Goal: Communication & Community: Answer question/provide support

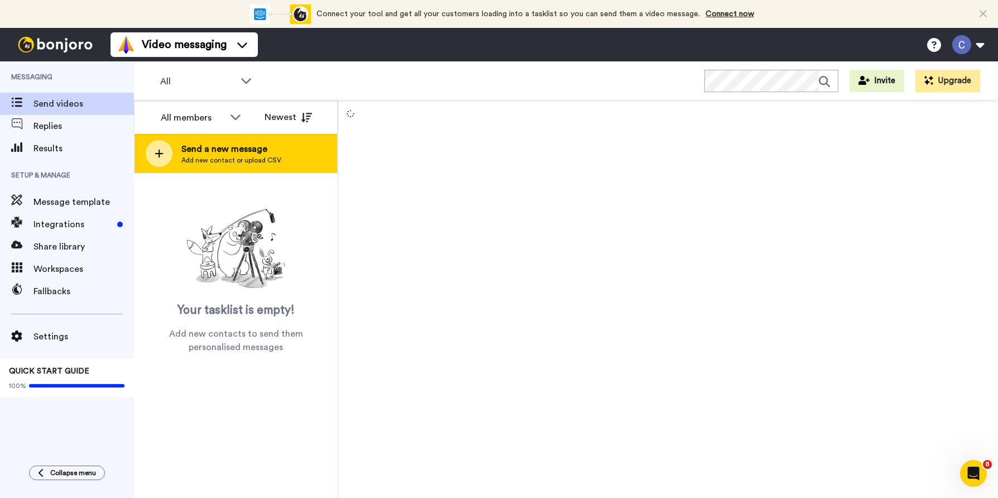
click at [226, 161] on span "Add new contact or upload CSV" at bounding box center [231, 160] width 100 height 9
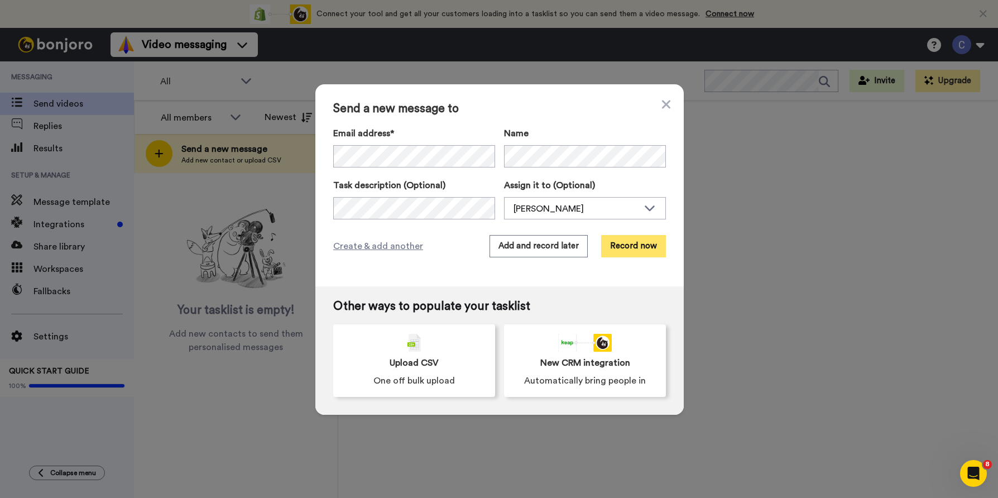
click at [633, 252] on button "Record now" at bounding box center [633, 246] width 65 height 22
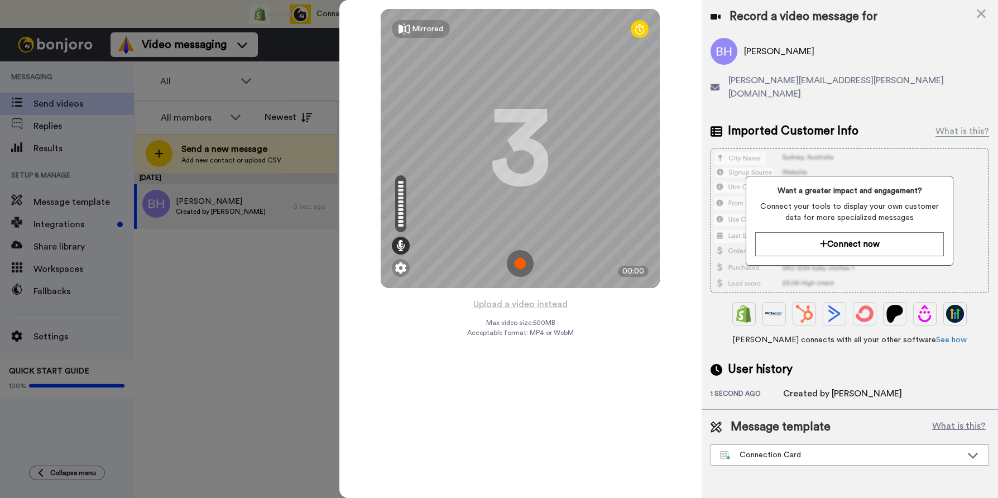
click at [523, 263] on img at bounding box center [520, 263] width 27 height 27
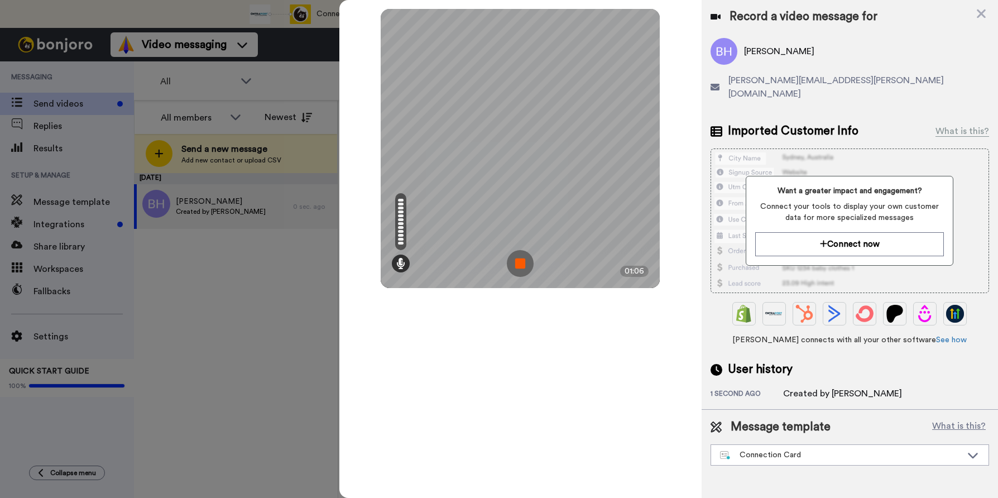
click at [521, 265] on img at bounding box center [520, 263] width 27 height 27
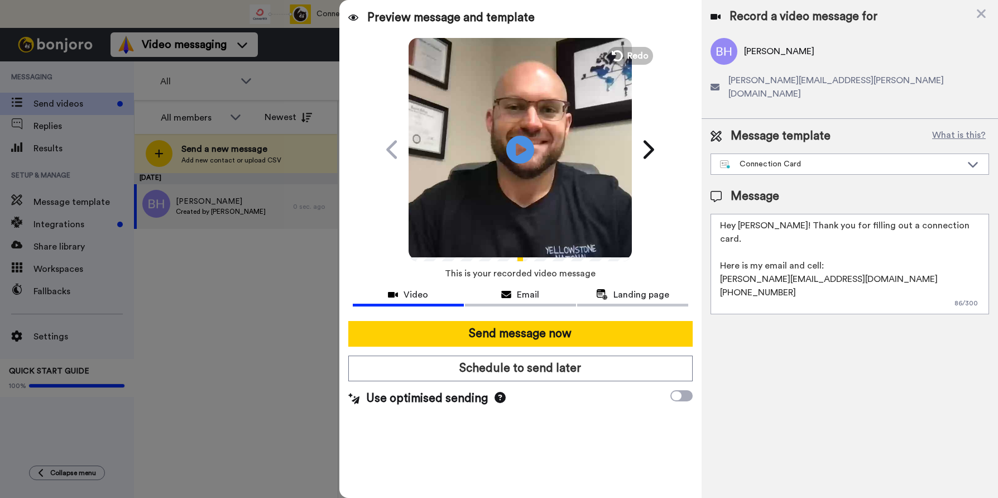
click at [749, 216] on textarea "Hey [PERSON_NAME]! Thank you for filling out a connection card. Here is my emai…" at bounding box center [850, 264] width 279 height 100
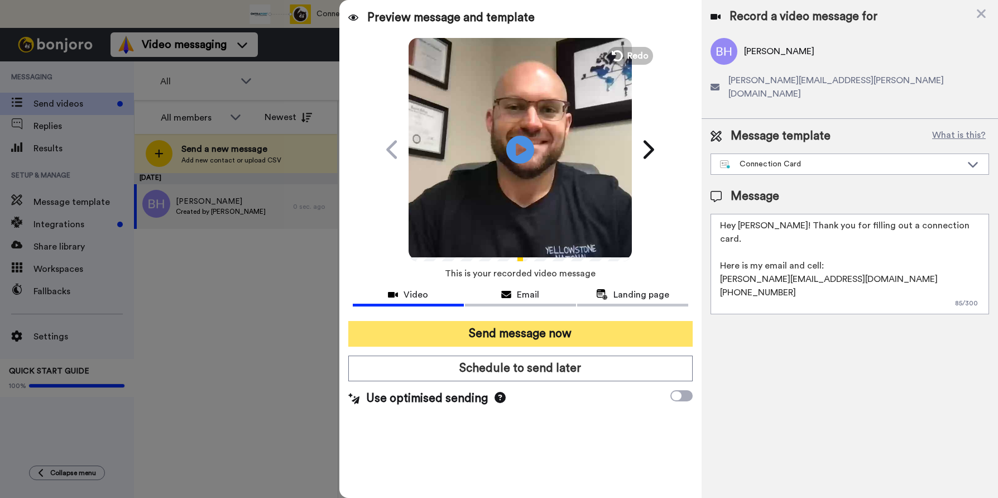
type textarea "Hey Baley! Thank you for filling out a connection card. Here is my email and ce…"
click at [512, 331] on button "Send message now" at bounding box center [520, 334] width 344 height 26
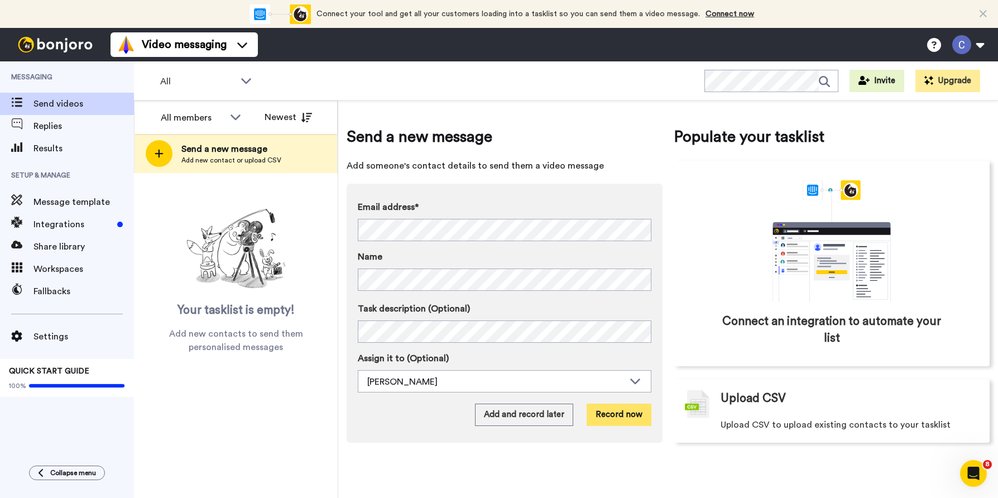
click at [622, 413] on button "Record now" at bounding box center [619, 415] width 65 height 22
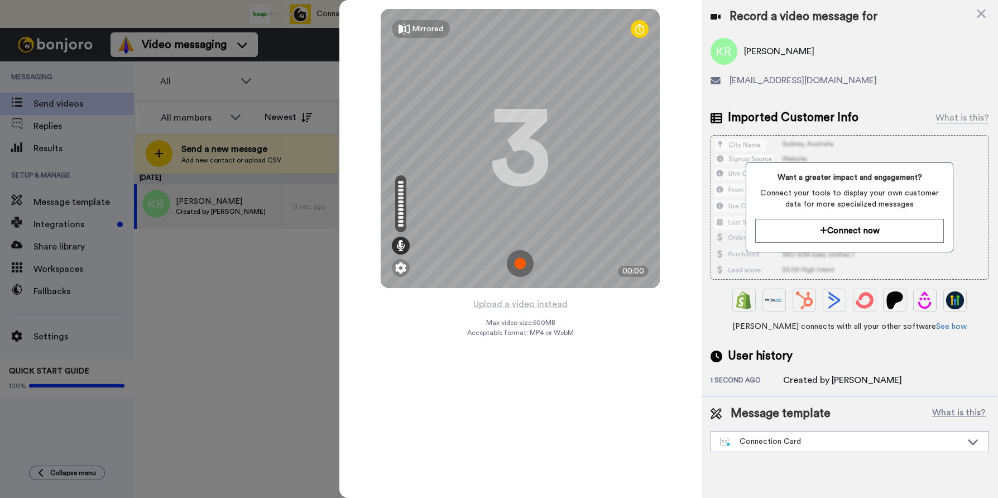
click at [521, 265] on img at bounding box center [520, 263] width 27 height 27
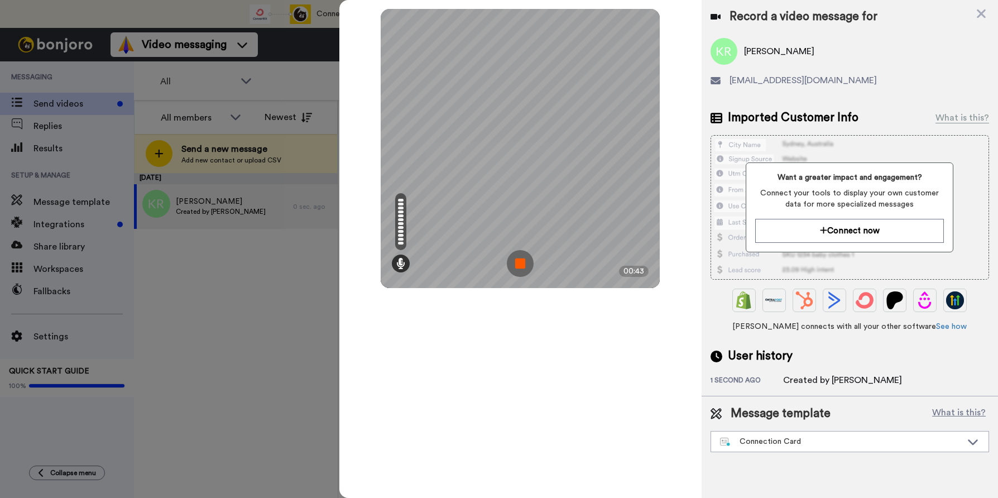
click at [518, 267] on img at bounding box center [520, 263] width 27 height 27
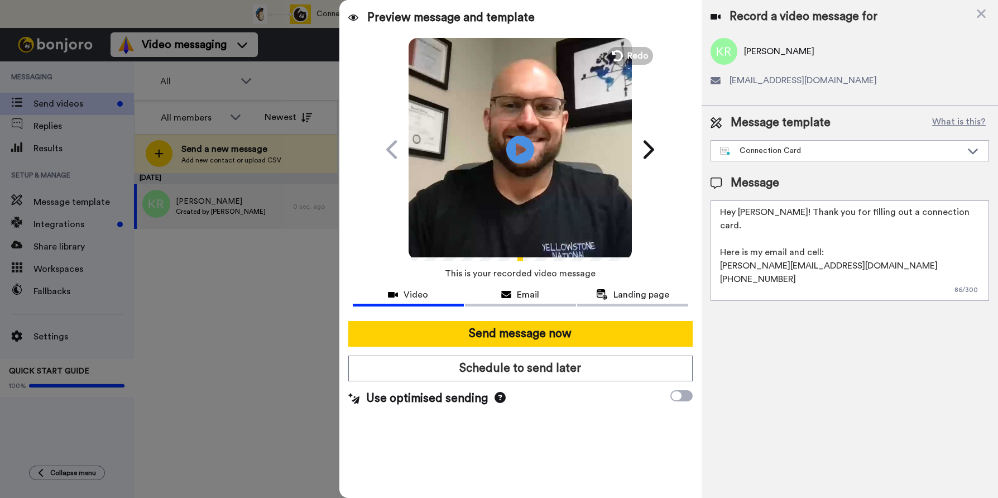
click at [750, 214] on textarea "Hey [PERSON_NAME]! Thank you for filling out a connection card. Here is my emai…" at bounding box center [850, 250] width 279 height 100
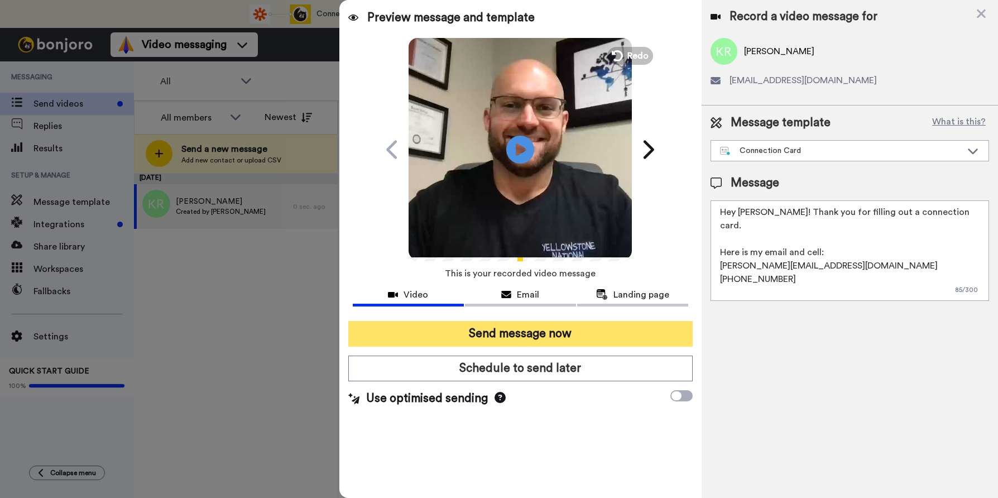
type textarea "Hey Kayce! Thank you for filling out a connection card. Here is my email and ce…"
click at [551, 332] on button "Send message now" at bounding box center [520, 334] width 344 height 26
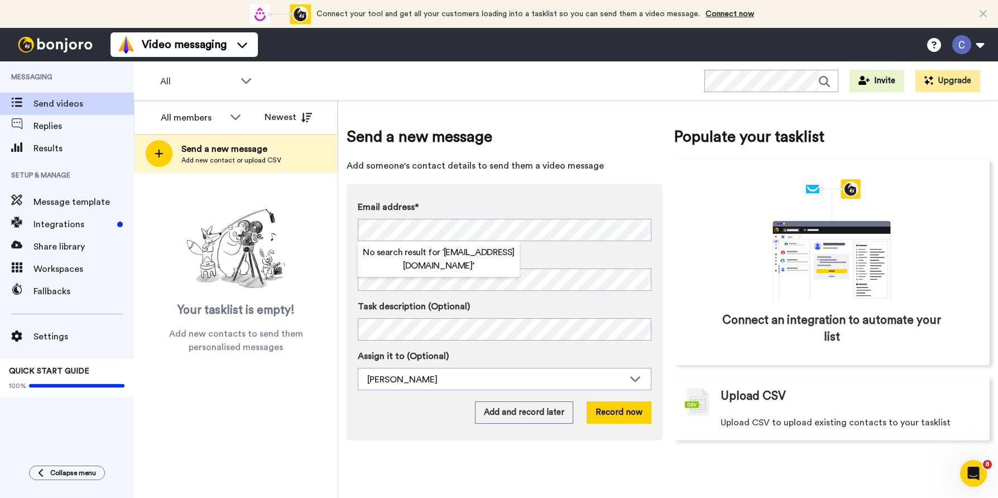
click at [400, 187] on div "Email address* No search result for ‘ Kevinanddonna84@gmail.com ’ Name Task des…" at bounding box center [505, 312] width 316 height 257
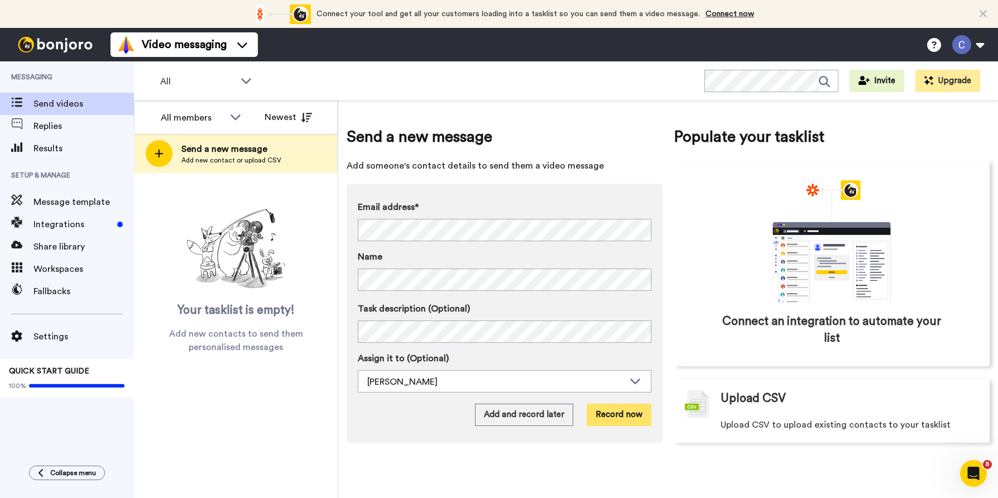
click at [631, 409] on button "Record now" at bounding box center [619, 415] width 65 height 22
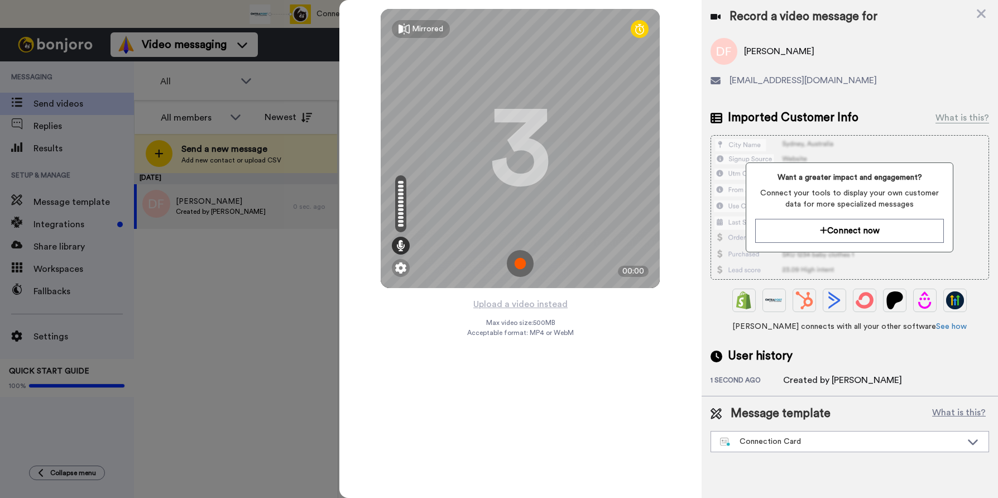
click at [522, 260] on img at bounding box center [520, 263] width 27 height 27
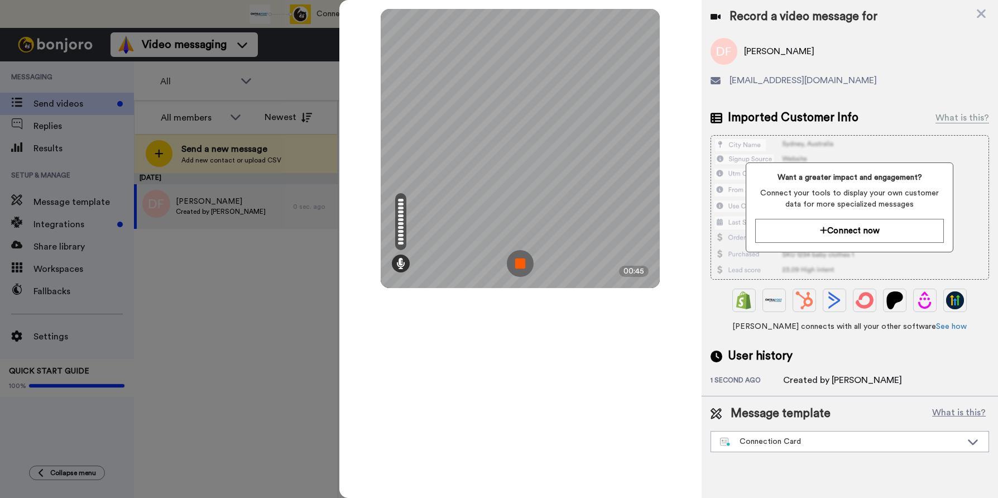
click at [524, 263] on img at bounding box center [520, 263] width 27 height 27
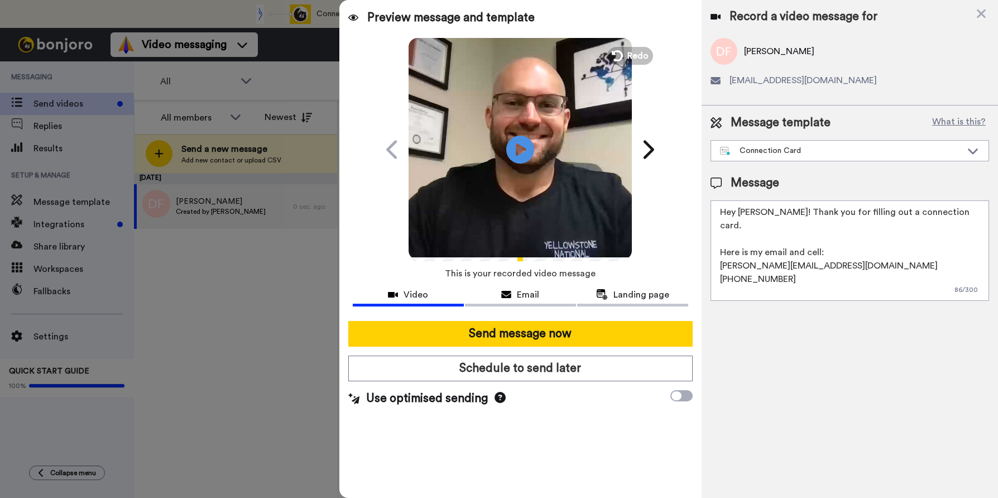
click at [750, 214] on textarea "Hey [PERSON_NAME]! Thank you for filling out a connection card. Here is my emai…" at bounding box center [850, 250] width 279 height 100
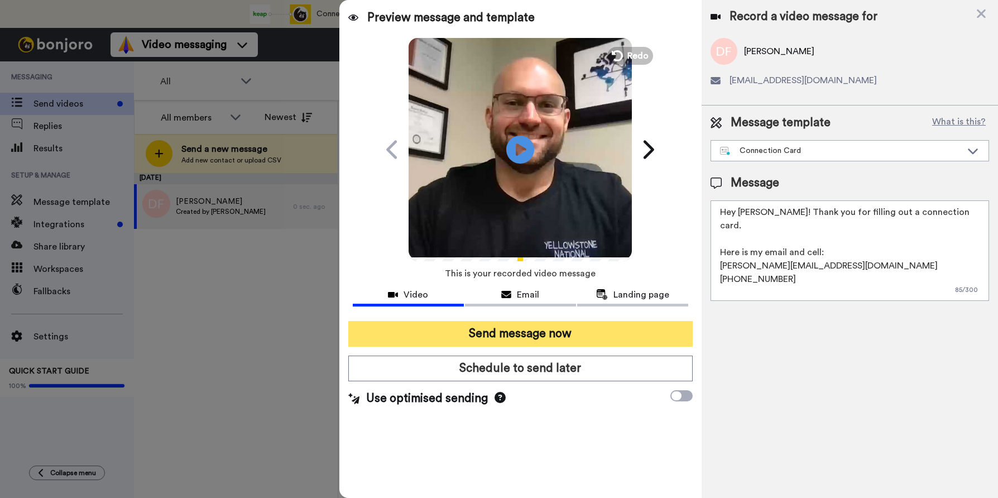
type textarea "Hey Donna! Thank you for filling out a connection card. Here is my email and ce…"
click at [596, 338] on button "Send message now" at bounding box center [520, 334] width 344 height 26
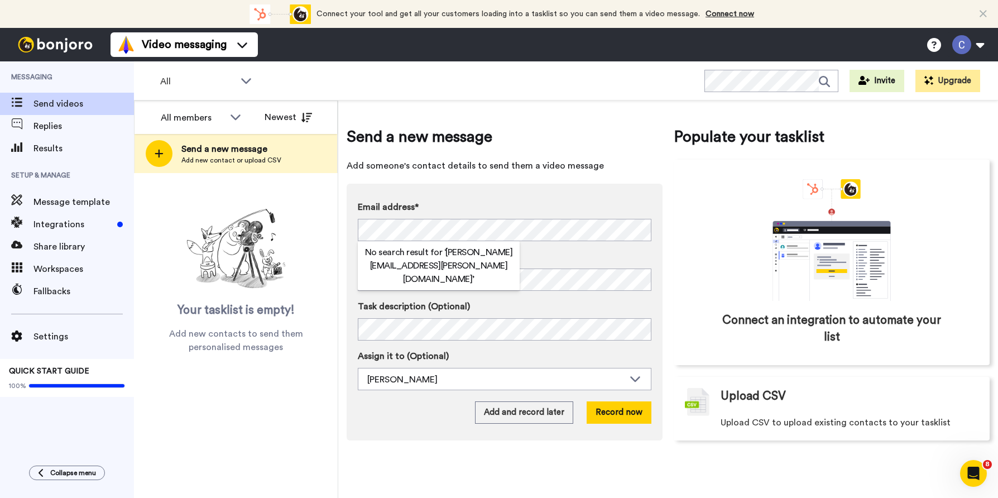
click at [450, 184] on div "Email address* No search result for ‘ [PERSON_NAME][EMAIL_ADDRESS][PERSON_NAME]…" at bounding box center [505, 312] width 316 height 257
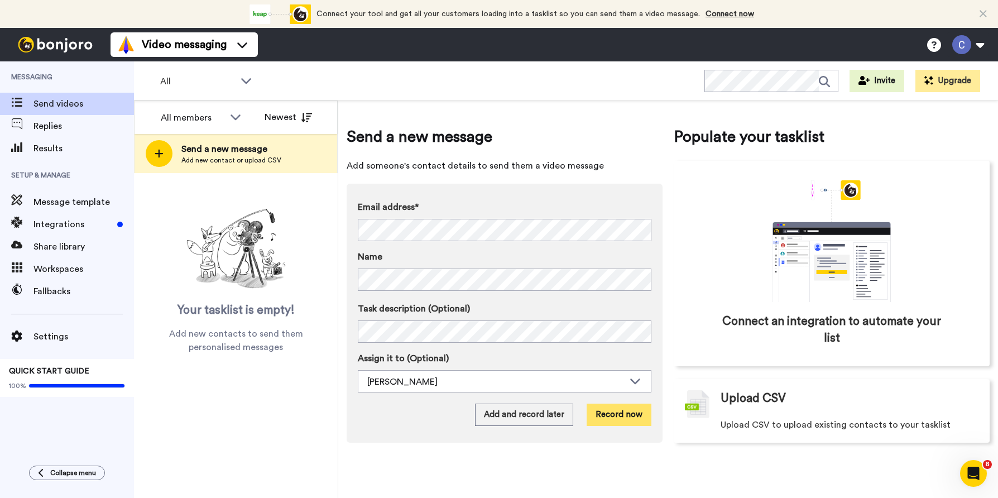
click at [619, 416] on button "Record now" at bounding box center [619, 415] width 65 height 22
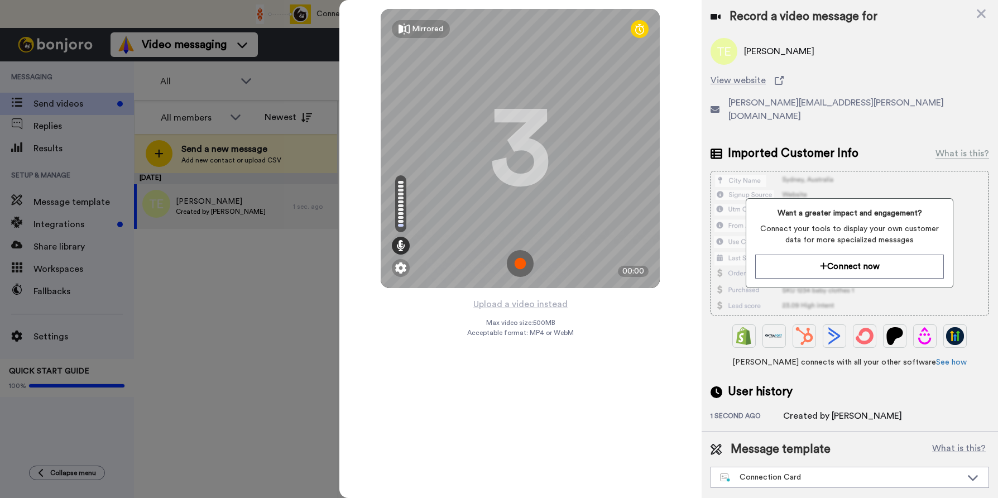
click at [519, 259] on img at bounding box center [520, 263] width 27 height 27
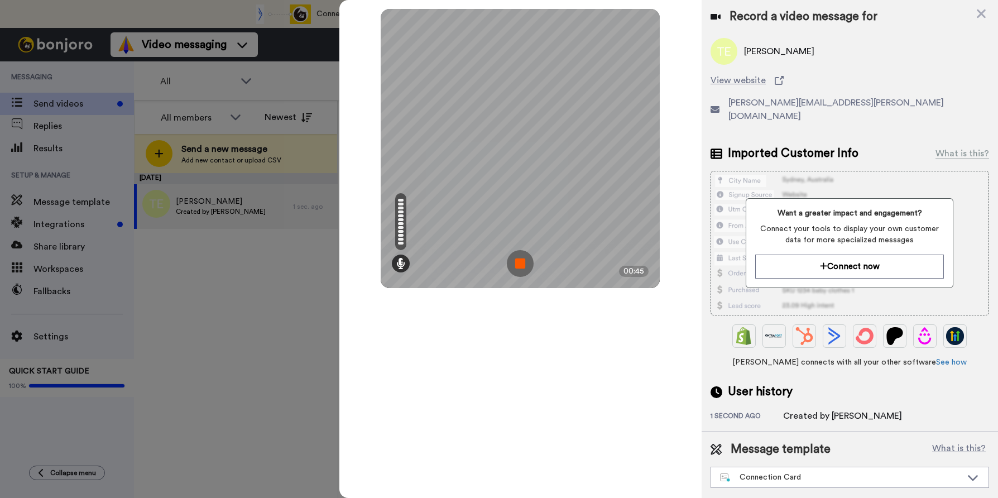
click at [521, 264] on img at bounding box center [520, 263] width 27 height 27
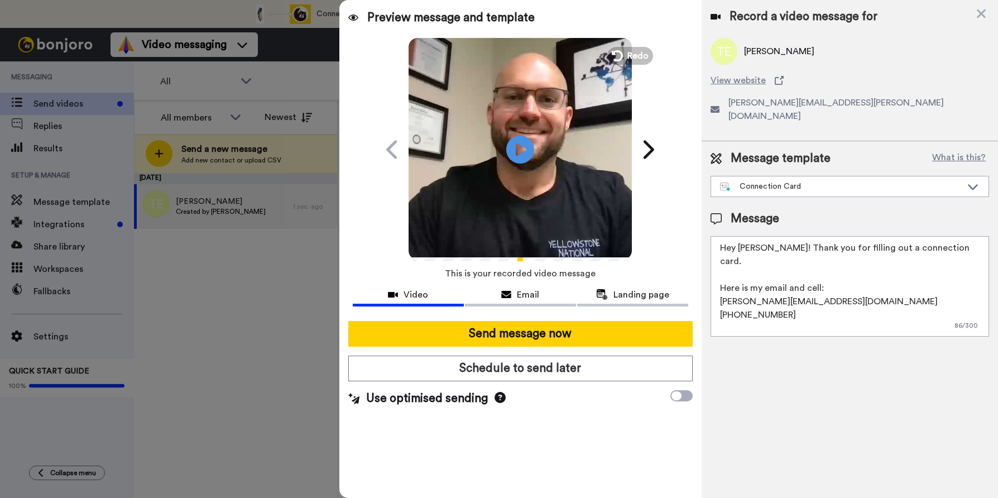
click at [748, 236] on textarea "Hey Josh! Thank you for filling out a connection card. Here is my email and cel…" at bounding box center [850, 286] width 279 height 100
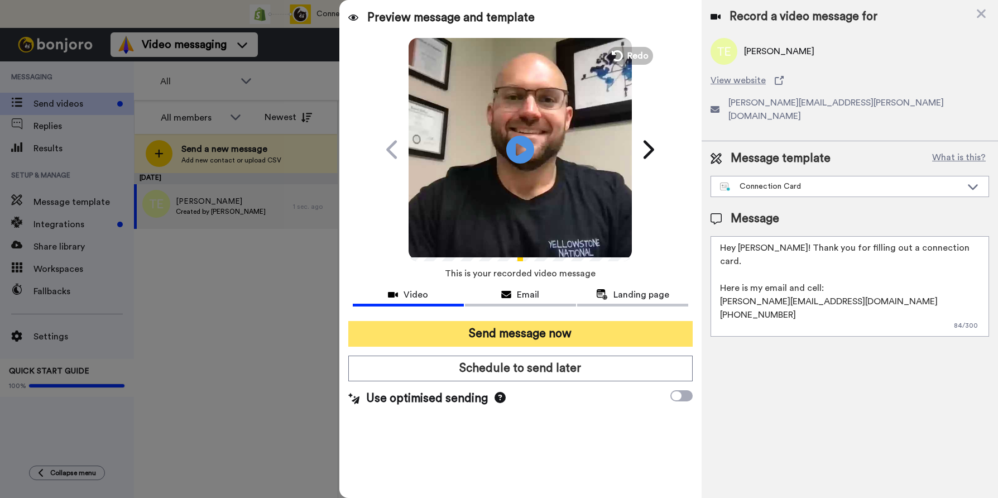
type textarea "Hey Teresa! Thank you for filling out a connection card. Here is my email and c…"
click at [586, 324] on button "Send message now" at bounding box center [520, 334] width 344 height 26
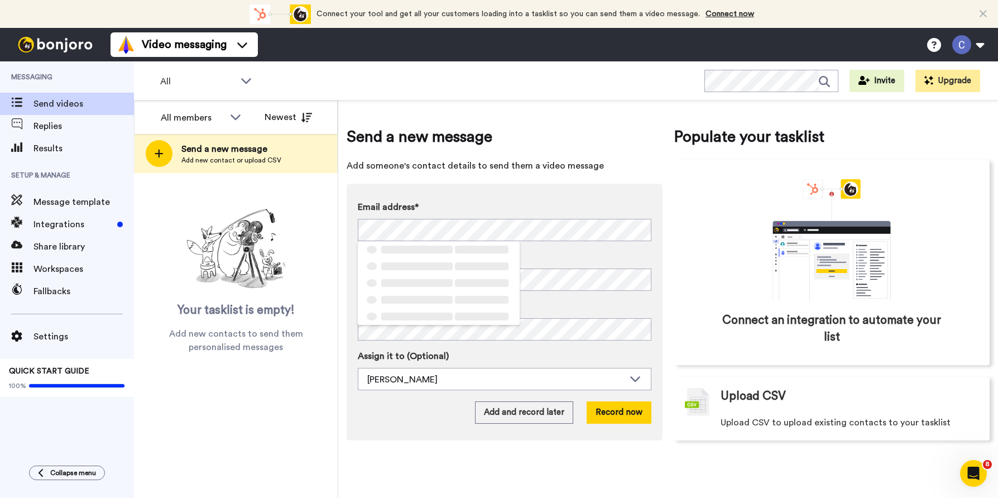
click at [466, 165] on span "Add someone's contact details to send them a video message" at bounding box center [505, 165] width 316 height 13
click at [423, 291] on div "Email address* No search result for ‘ [DOMAIN_NAME][EMAIL_ADDRESS][DOMAIN_NAME]…" at bounding box center [505, 295] width 294 height 190
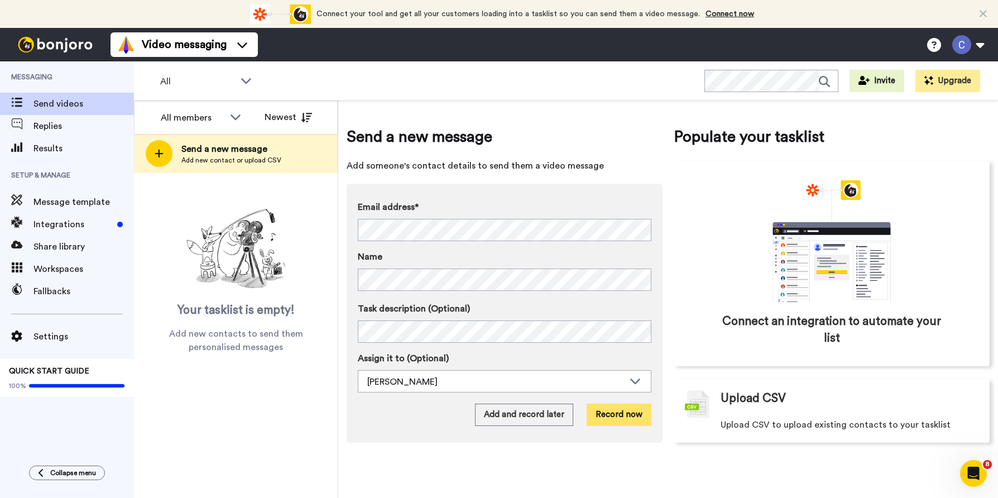
click at [624, 413] on button "Record now" at bounding box center [619, 415] width 65 height 22
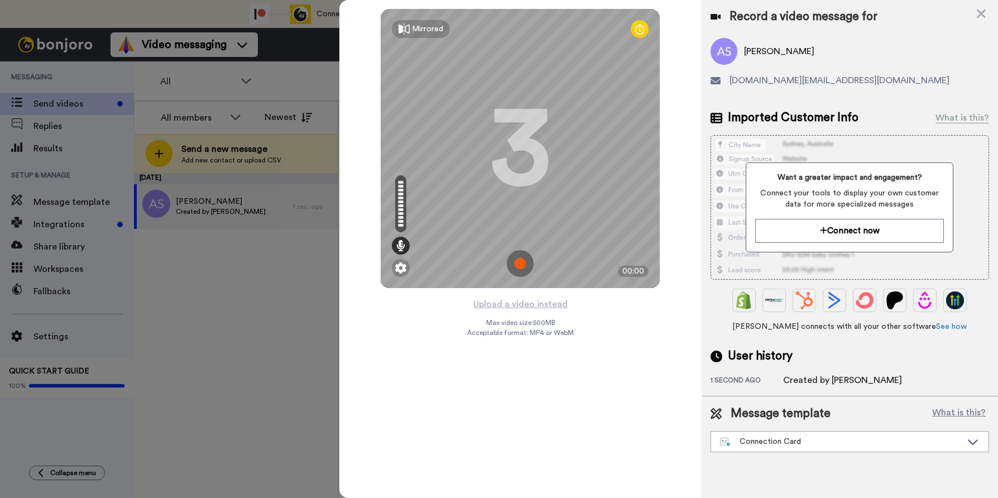
click at [524, 263] on img at bounding box center [520, 263] width 27 height 27
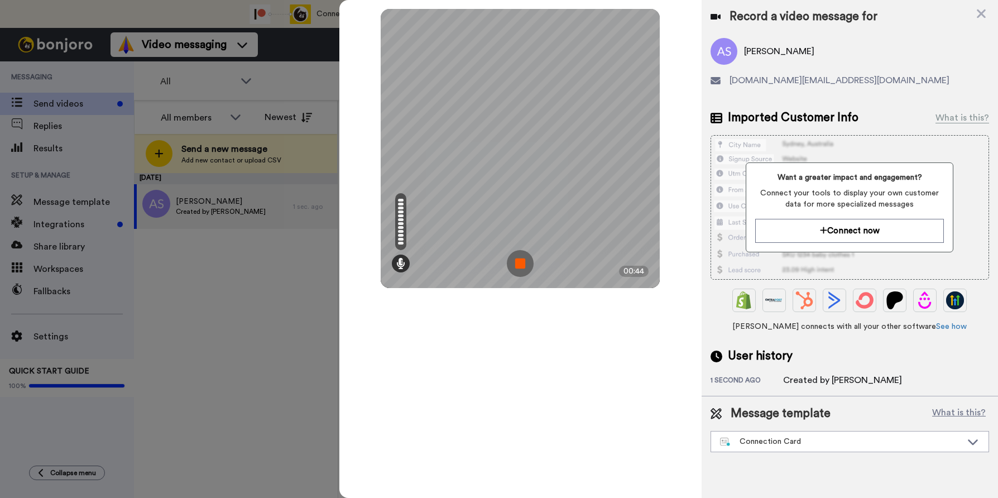
click at [521, 262] on img at bounding box center [520, 263] width 27 height 27
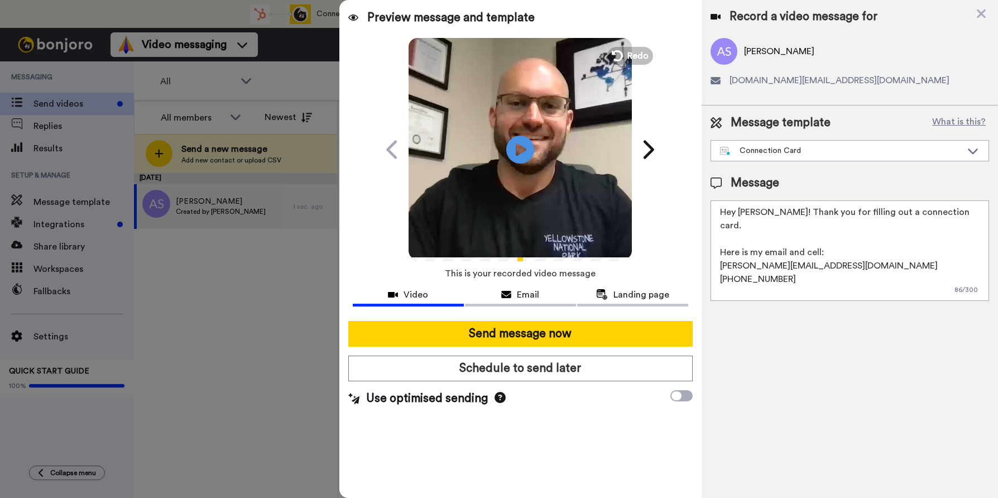
click at [746, 213] on textarea "Hey Josh! Thank you for filling out a connection card. Here is my email and cel…" at bounding box center [850, 250] width 279 height 100
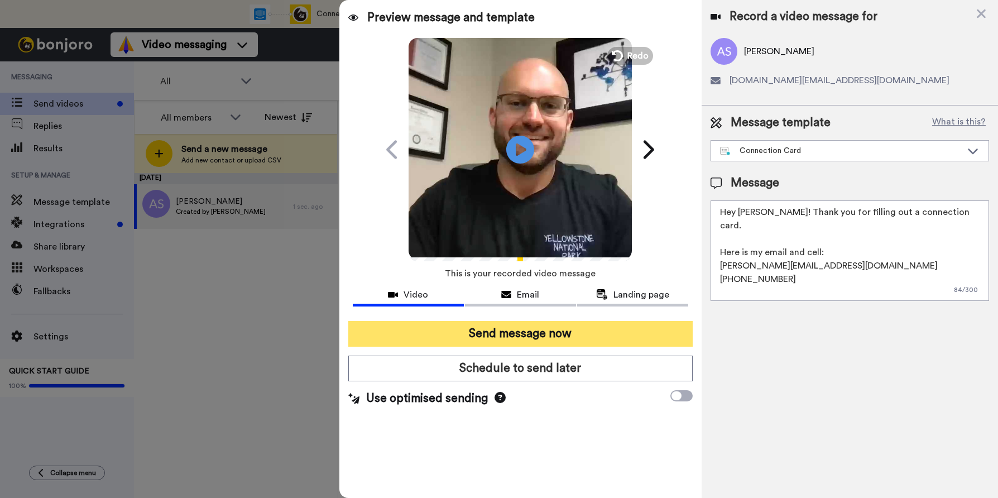
type textarea "Hey Athena! Thank you for filling out a connection card. Here is my email and c…"
click at [583, 332] on button "Send message now" at bounding box center [520, 334] width 344 height 26
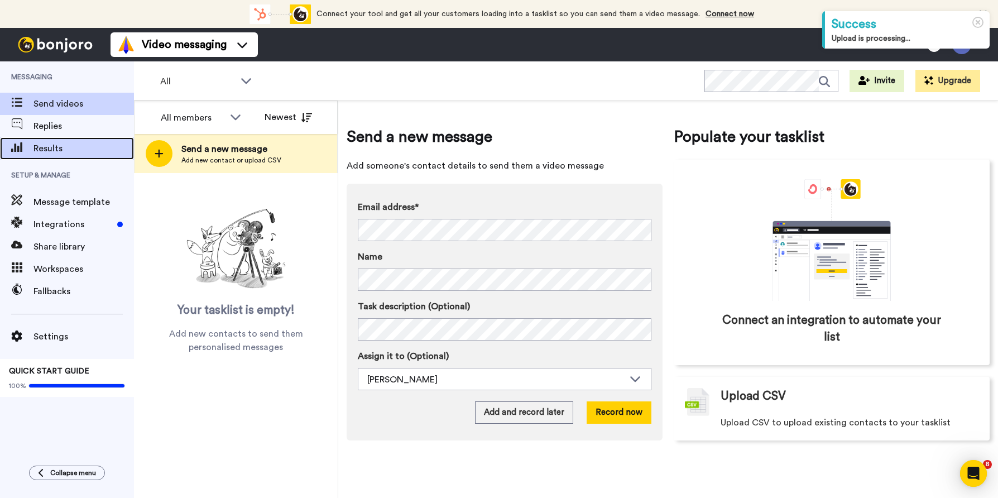
click at [58, 146] on span "Results" at bounding box center [83, 148] width 100 height 13
